Goal: Task Accomplishment & Management: Use online tool/utility

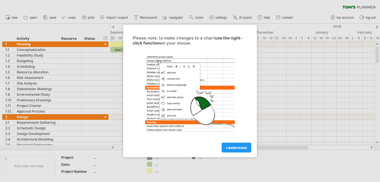
click at [239, 146] on span "I understand" at bounding box center [236, 148] width 21 height 4
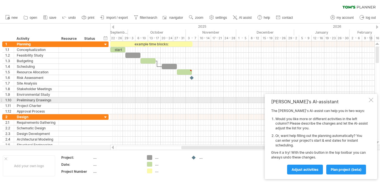
click at [370, 101] on div at bounding box center [371, 100] width 4 height 4
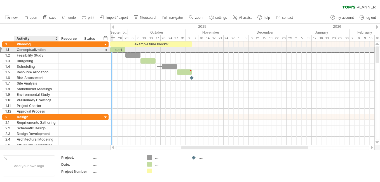
click at [52, 48] on div "Conceptualization" at bounding box center [36, 49] width 39 height 5
click at [106, 50] on div at bounding box center [105, 50] width 5 height 6
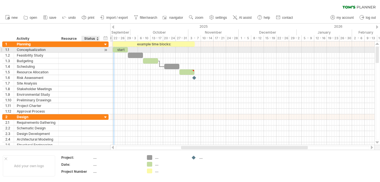
click at [106, 50] on div at bounding box center [105, 50] width 5 height 6
click at [106, 51] on div at bounding box center [105, 50] width 5 height 6
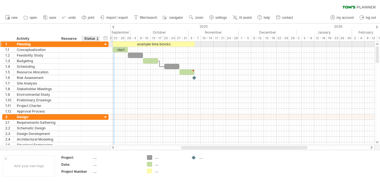
click at [90, 43] on div at bounding box center [91, 43] width 12 height 5
click at [104, 45] on div at bounding box center [105, 44] width 5 height 5
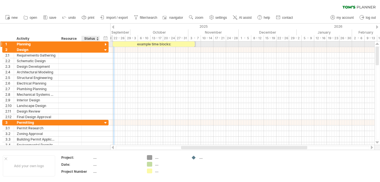
click at [103, 46] on div "1 ******** Planning" at bounding box center [55, 44] width 106 height 6
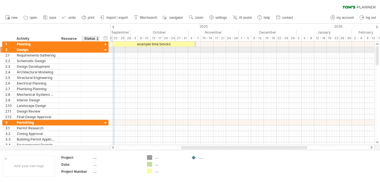
click at [105, 50] on div at bounding box center [105, 50] width 5 height 5
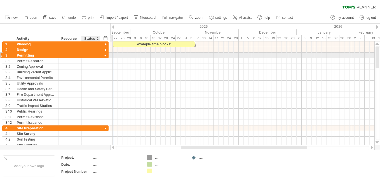
click at [105, 56] on div at bounding box center [105, 55] width 5 height 5
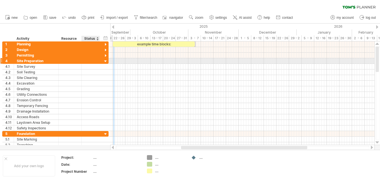
click at [106, 60] on div at bounding box center [105, 61] width 5 height 5
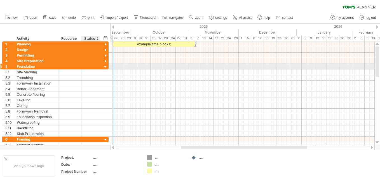
click at [105, 66] on div at bounding box center [105, 66] width 5 height 5
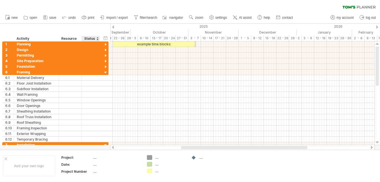
click at [98, 40] on div at bounding box center [97, 39] width 2 height 6
click at [98, 36] on div at bounding box center [97, 39] width 2 height 6
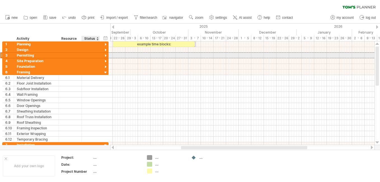
click at [85, 54] on div at bounding box center [91, 55] width 12 height 5
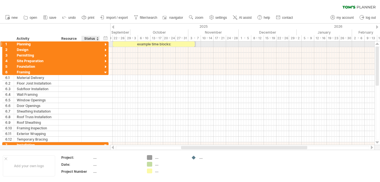
click at [107, 45] on div at bounding box center [105, 44] width 5 height 5
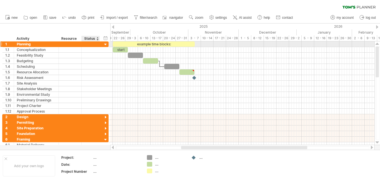
click at [106, 44] on div at bounding box center [105, 44] width 5 height 5
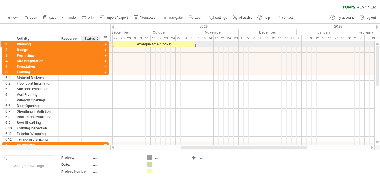
click at [106, 44] on div at bounding box center [105, 44] width 5 height 5
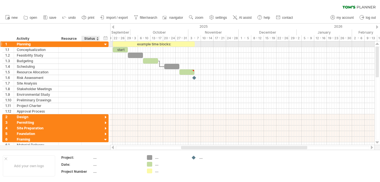
click at [106, 44] on div at bounding box center [105, 44] width 5 height 5
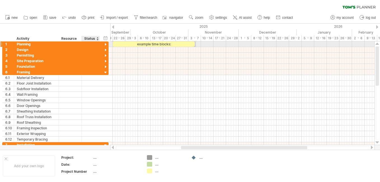
click at [106, 44] on div at bounding box center [105, 44] width 5 height 5
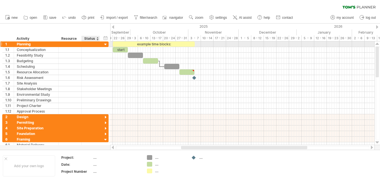
click at [106, 44] on div at bounding box center [105, 44] width 5 height 5
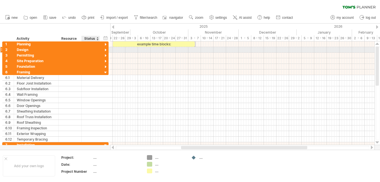
click at [105, 50] on div at bounding box center [105, 50] width 5 height 5
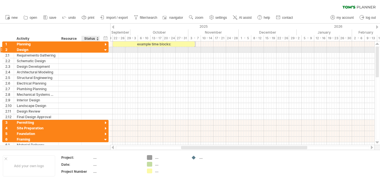
click at [106, 50] on div at bounding box center [105, 50] width 5 height 5
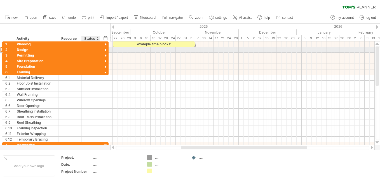
click at [106, 50] on div at bounding box center [105, 50] width 5 height 5
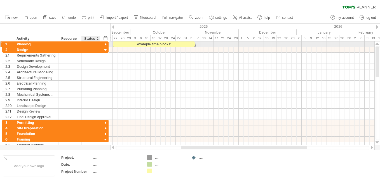
click at [104, 44] on div at bounding box center [105, 44] width 5 height 5
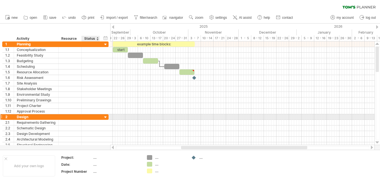
click at [106, 118] on div at bounding box center [105, 117] width 5 height 5
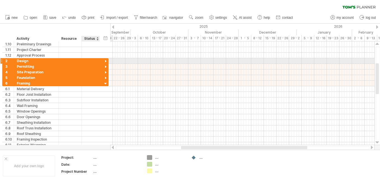
click at [105, 61] on div at bounding box center [105, 61] width 5 height 5
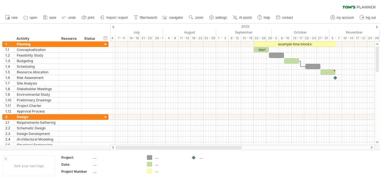
drag, startPoint x: 223, startPoint y: 149, endPoint x: 134, endPoint y: 144, distance: 88.3
click at [134, 145] on div at bounding box center [242, 148] width 265 height 6
click at [110, 18] on span "import / export" at bounding box center [117, 18] width 22 height 4
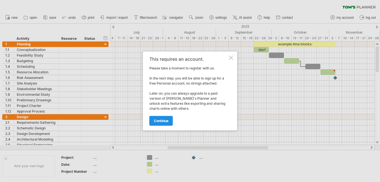
click at [163, 123] on link "continue" at bounding box center [161, 121] width 24 height 10
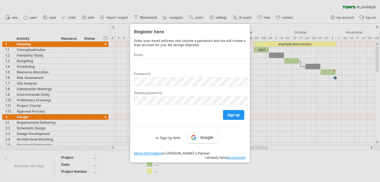
click at [49, 18] on div at bounding box center [190, 91] width 380 height 182
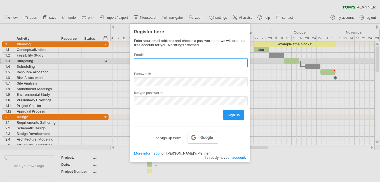
click at [159, 62] on input "text" at bounding box center [191, 62] width 114 height 9
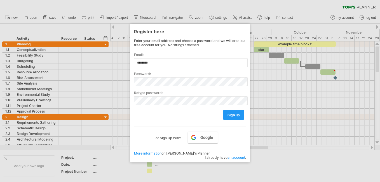
click at [184, 182] on html "progress(100%) Trying to reach [DOMAIN_NAME] Connected again... 0% clear filter…" at bounding box center [190, 91] width 380 height 183
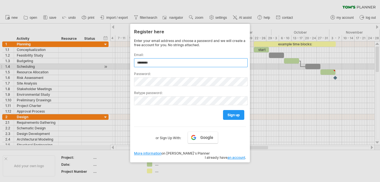
click at [175, 64] on input "********" at bounding box center [191, 62] width 114 height 9
click at [172, 64] on input "********" at bounding box center [191, 62] width 114 height 9
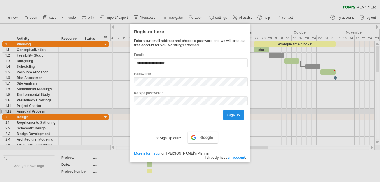
click at [235, 113] on span "sign up" at bounding box center [234, 115] width 12 height 4
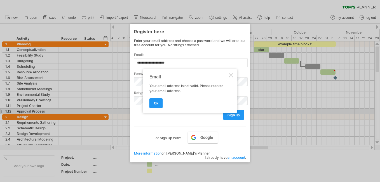
drag, startPoint x: 231, startPoint y: 76, endPoint x: 224, endPoint y: 76, distance: 6.7
click at [231, 76] on div at bounding box center [231, 75] width 4 height 4
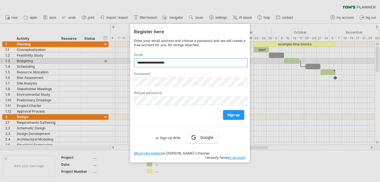
click at [170, 63] on input "**********" at bounding box center [191, 62] width 114 height 9
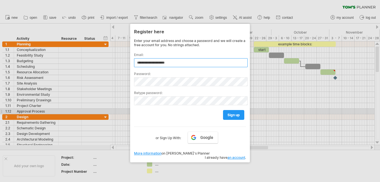
type input "**********"
click at [235, 109] on div "sign up" at bounding box center [190, 112] width 112 height 14
click at [234, 113] on span "sign up" at bounding box center [234, 115] width 12 height 4
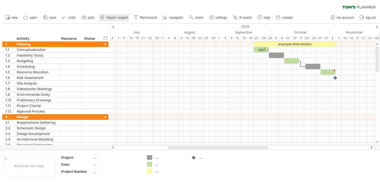
click at [114, 18] on span "import / export" at bounding box center [117, 18] width 22 height 4
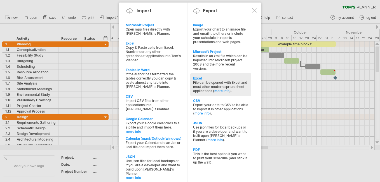
click at [230, 77] on div "Excel" at bounding box center [220, 78] width 55 height 4
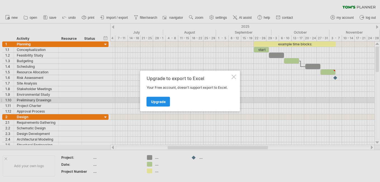
click at [160, 100] on span "Upgrade" at bounding box center [158, 102] width 15 height 4
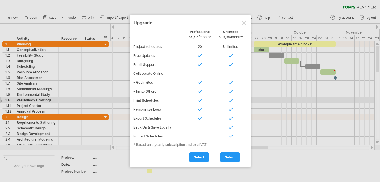
click at [244, 25] on div at bounding box center [244, 22] width 4 height 4
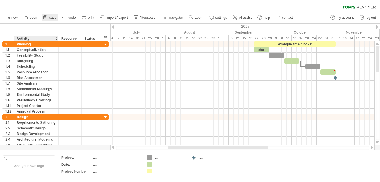
click at [52, 20] on link "save" at bounding box center [50, 17] width 16 height 7
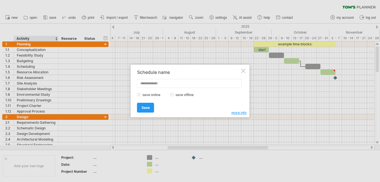
click at [244, 73] on div at bounding box center [243, 71] width 4 height 4
